Goal: Check status: Check status

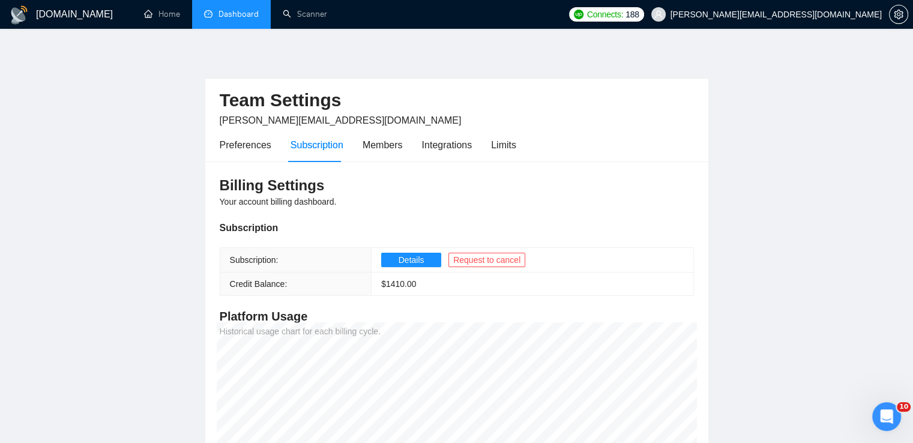
click at [249, 14] on link "Dashboard" at bounding box center [231, 14] width 55 height 10
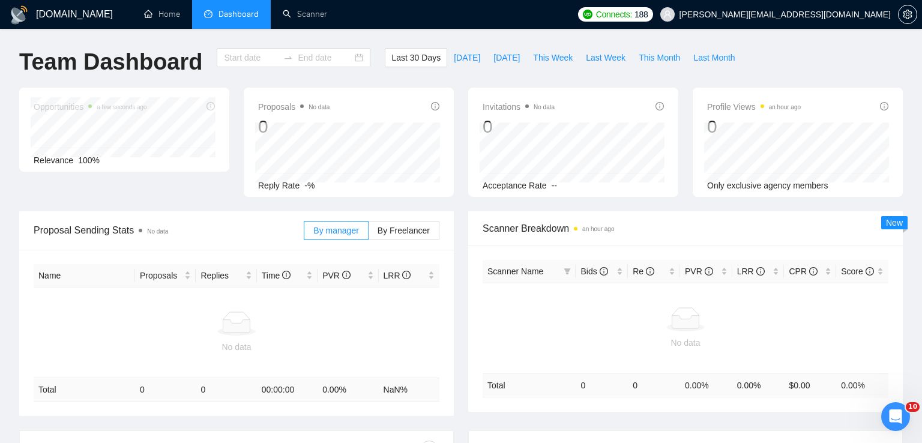
type input "[DATE]"
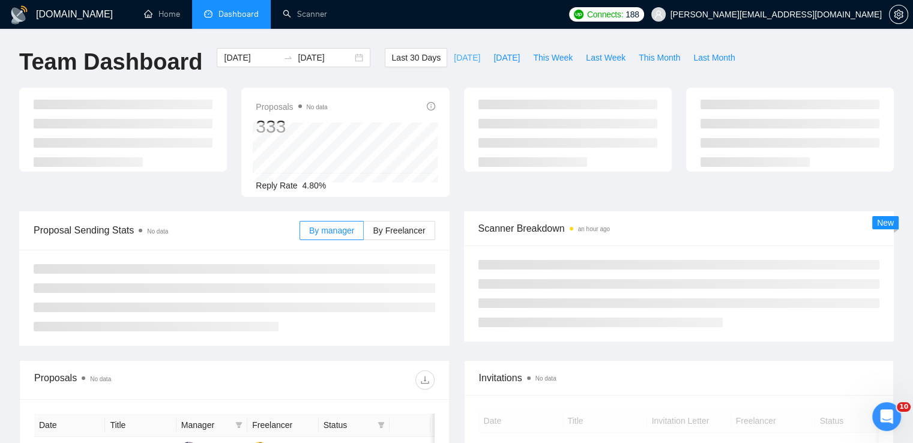
click at [454, 60] on span "[DATE]" at bounding box center [467, 57] width 26 height 13
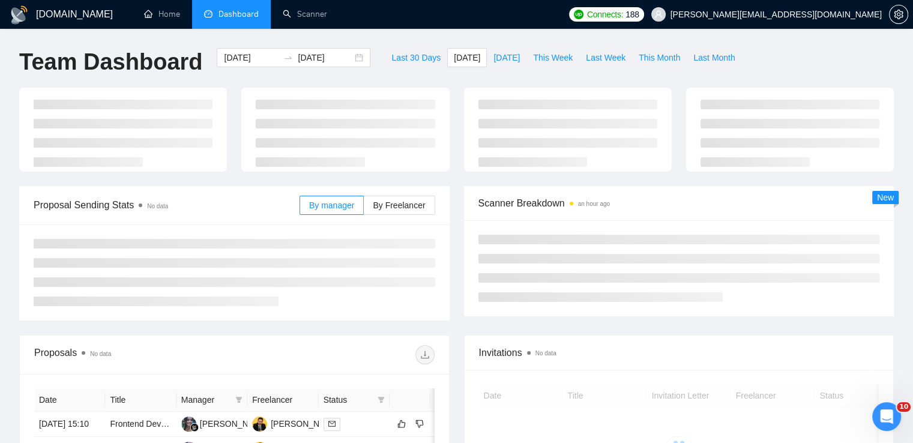
type input "[DATE]"
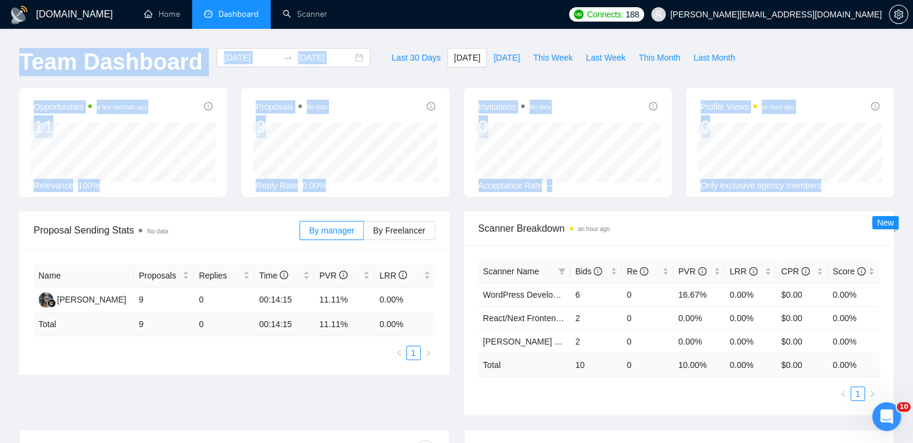
drag, startPoint x: 22, startPoint y: 53, endPoint x: 833, endPoint y: 207, distance: 826.1
click at [833, 207] on main "Team Dashboard [DATE] [DATE] Last 30 Days [DATE] [DATE] This Week Last Week Thi…" at bounding box center [456, 417] width 875 height 739
click at [554, 205] on div "Opportunities a few seconds ago 11 Relevance 100% Proposals No data 9 Reply Rat…" at bounding box center [456, 150] width 889 height 124
